Goal: Find specific fact: Find specific fact

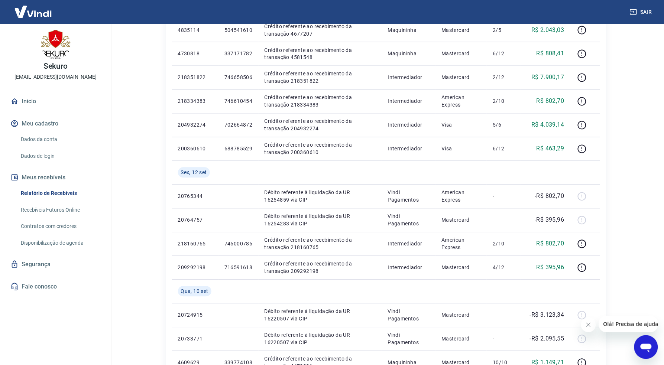
scroll to position [413, 0]
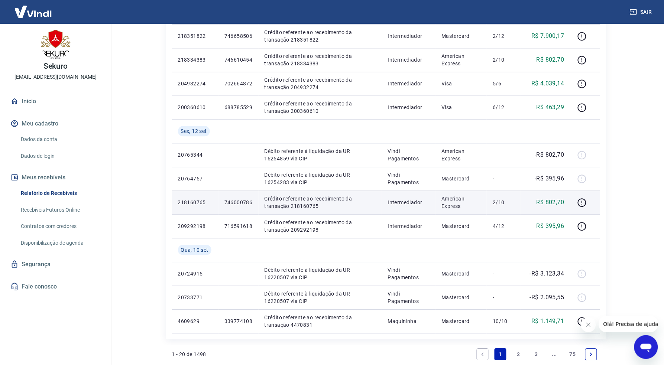
click at [233, 202] on p "746000786" at bounding box center [238, 202] width 28 height 7
copy p "746000786"
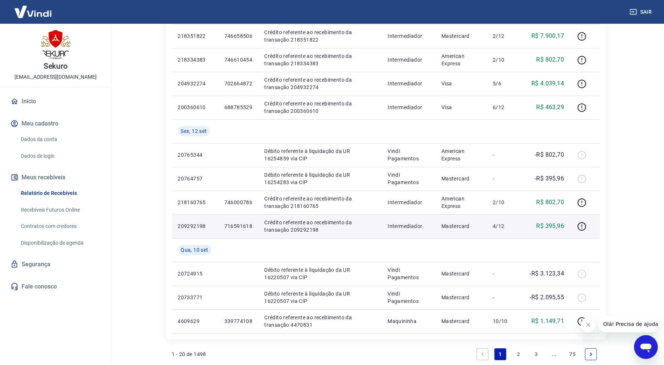
click at [231, 229] on p "716591618" at bounding box center [238, 226] width 28 height 7
copy p "716591618"
